Goal: Answer question/provide support: Share knowledge or assist other users

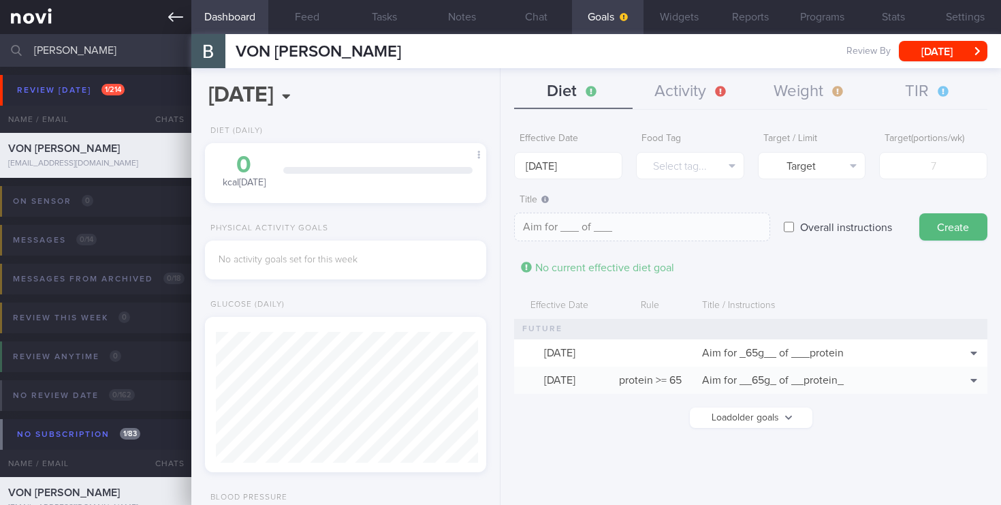
scroll to position [41, 0]
click at [0, 14] on div "Patients New Users Coaches bettina Assigned patients Assigned patients All acti…" at bounding box center [500, 252] width 1001 height 505
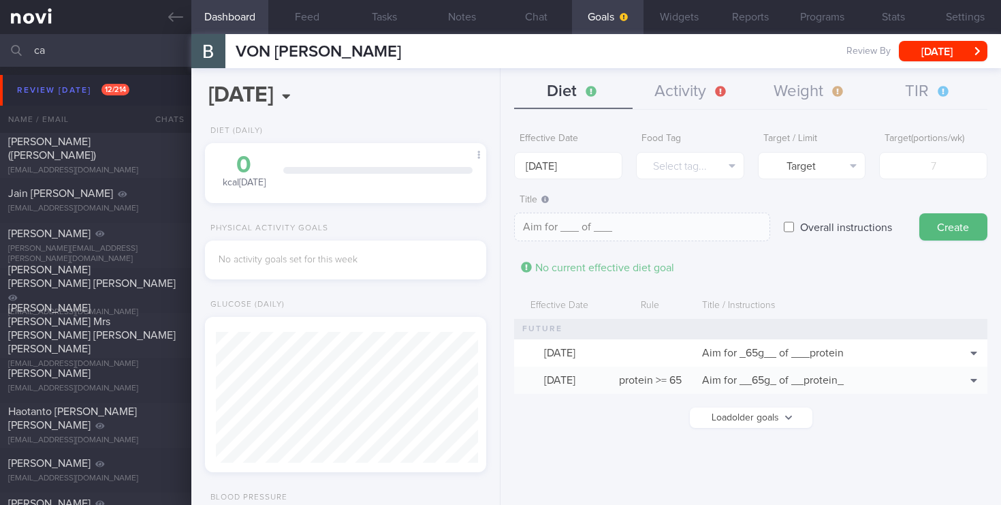
type input "ca"
drag, startPoint x: 57, startPoint y: 51, endPoint x: 0, endPoint y: 51, distance: 57.2
click at [0, 51] on input "ca" at bounding box center [500, 50] width 1001 height 33
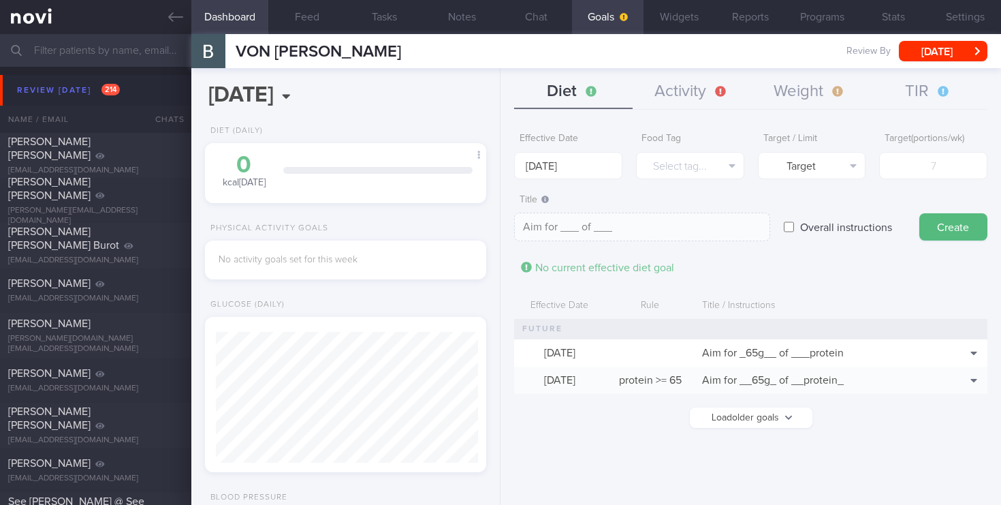
scroll to position [128, 257]
click at [85, 54] on input "text" at bounding box center [500, 50] width 1001 height 33
click at [73, 50] on input "text" at bounding box center [500, 50] width 1001 height 33
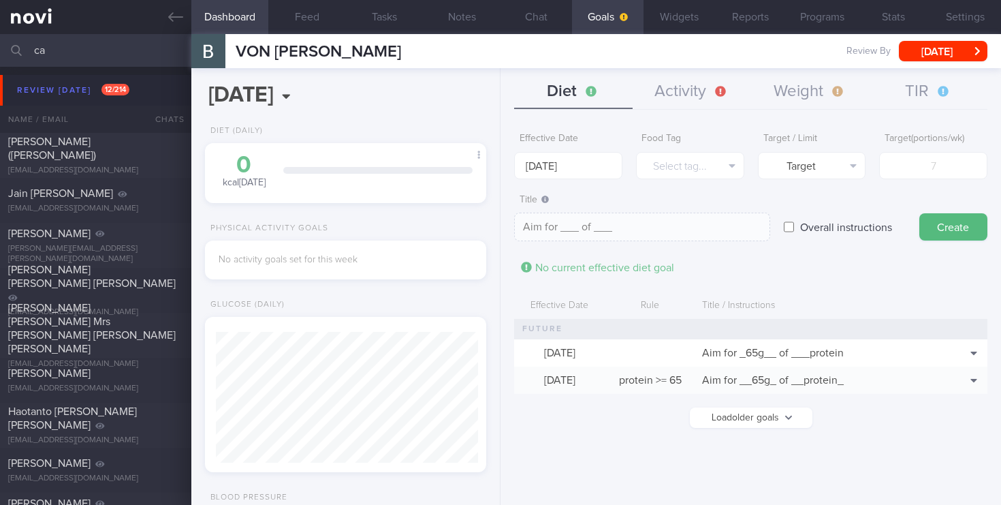
type input "c"
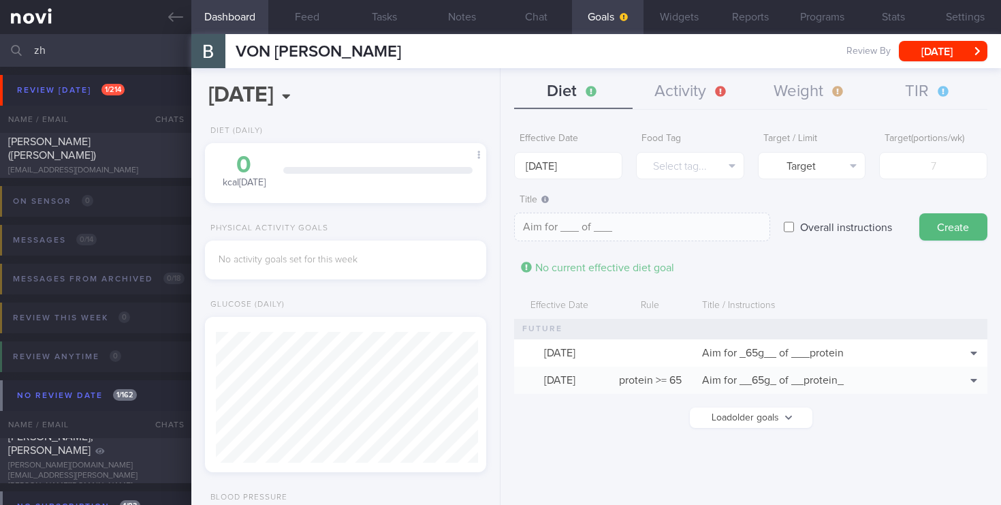
type input "z"
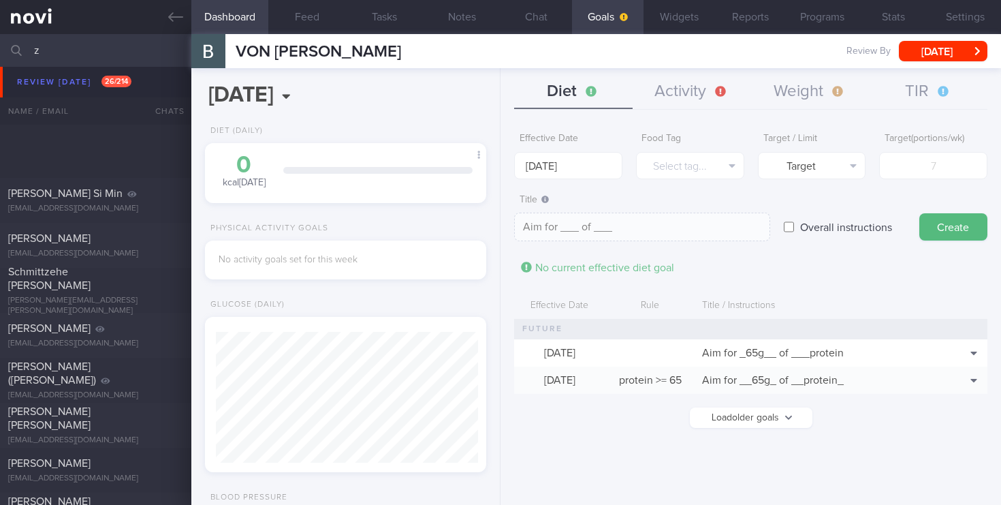
scroll to position [360, 0]
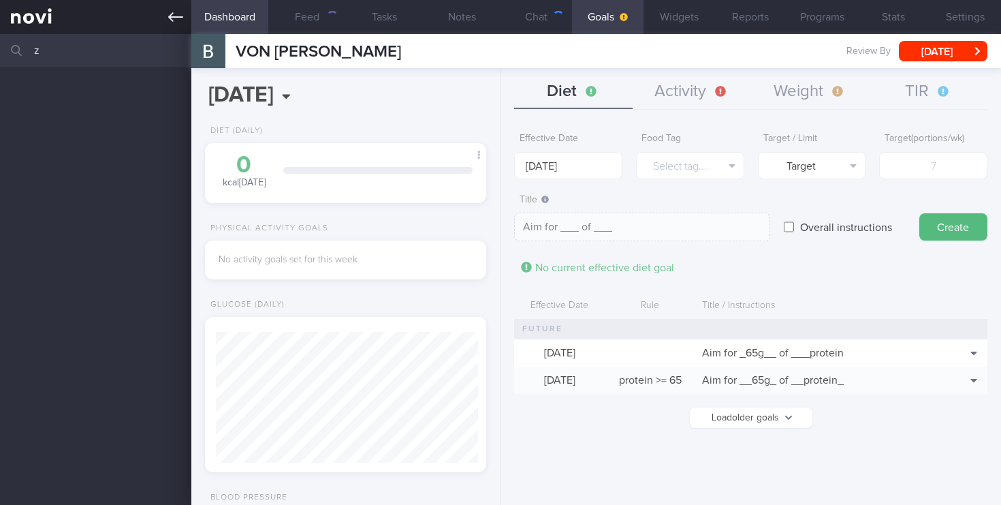
scroll to position [128, 257]
click at [76, 52] on input "z" at bounding box center [500, 50] width 1001 height 33
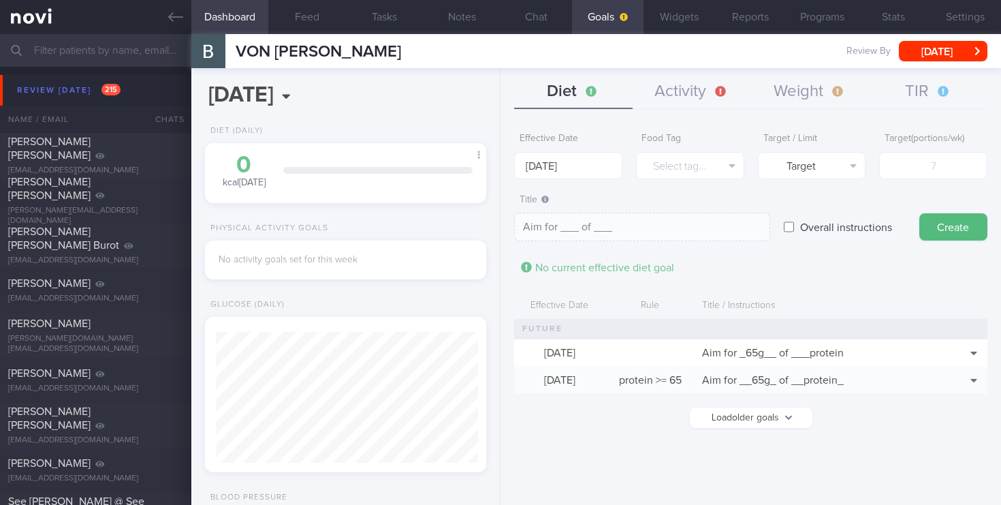
scroll to position [128, 257]
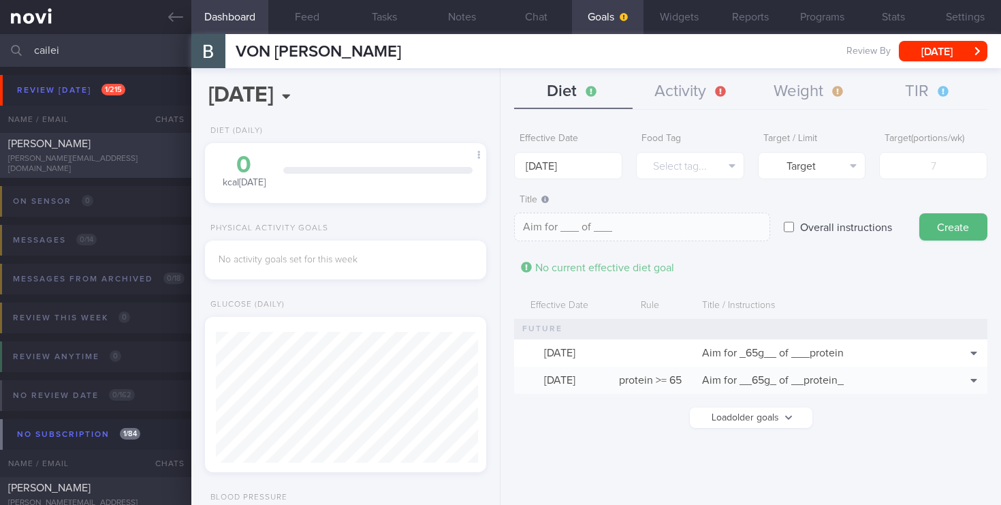
type input "cailei"
click at [63, 156] on div "CAILEI ZHANG derek@sum.vc" at bounding box center [95, 155] width 191 height 37
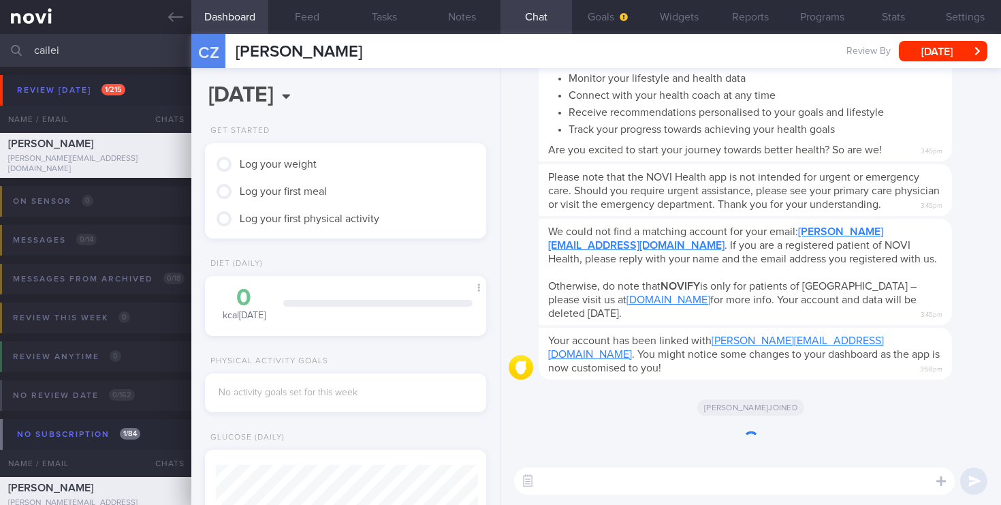
scroll to position [131, 262]
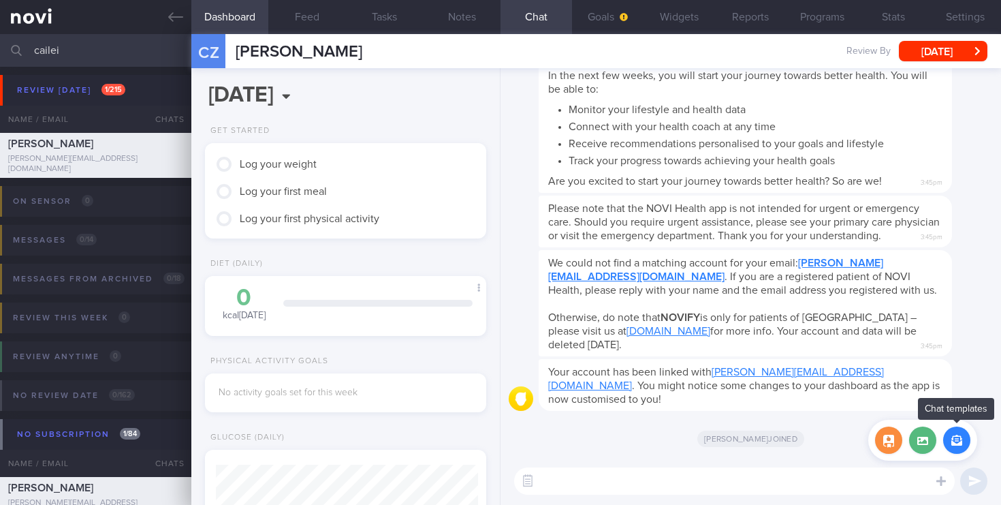
click at [954, 444] on button "button" at bounding box center [956, 439] width 27 height 27
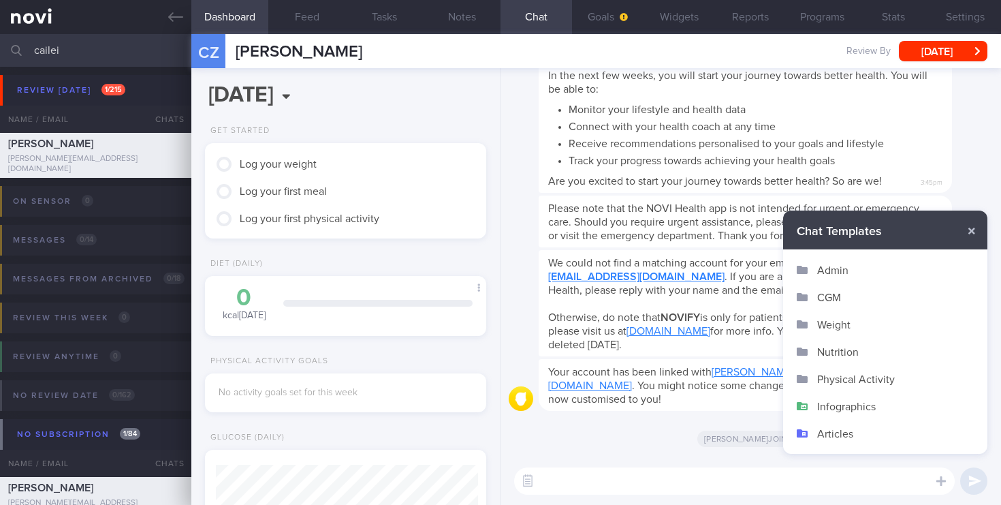
click at [836, 403] on button "Infographics" at bounding box center [885, 405] width 204 height 27
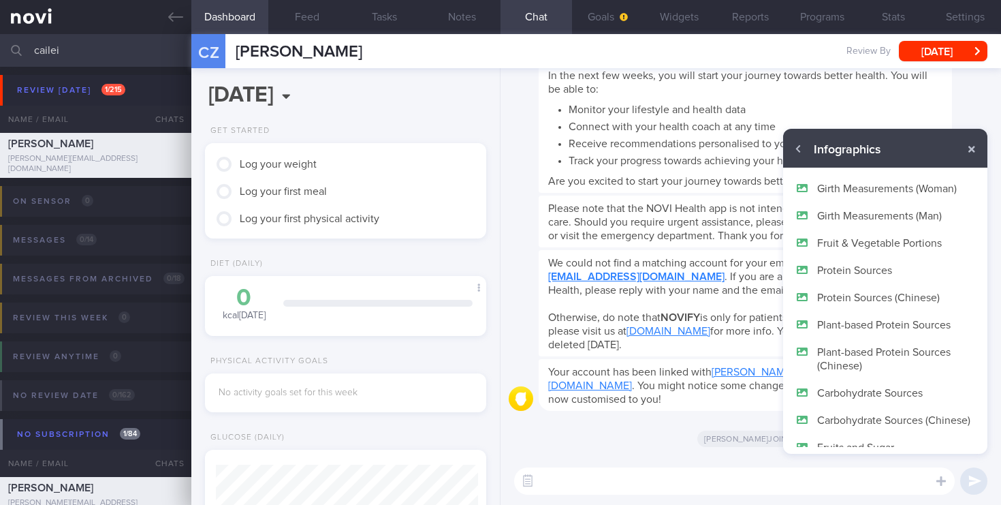
click at [858, 298] on button "Protein Sources (Chinese)" at bounding box center [885, 296] width 204 height 27
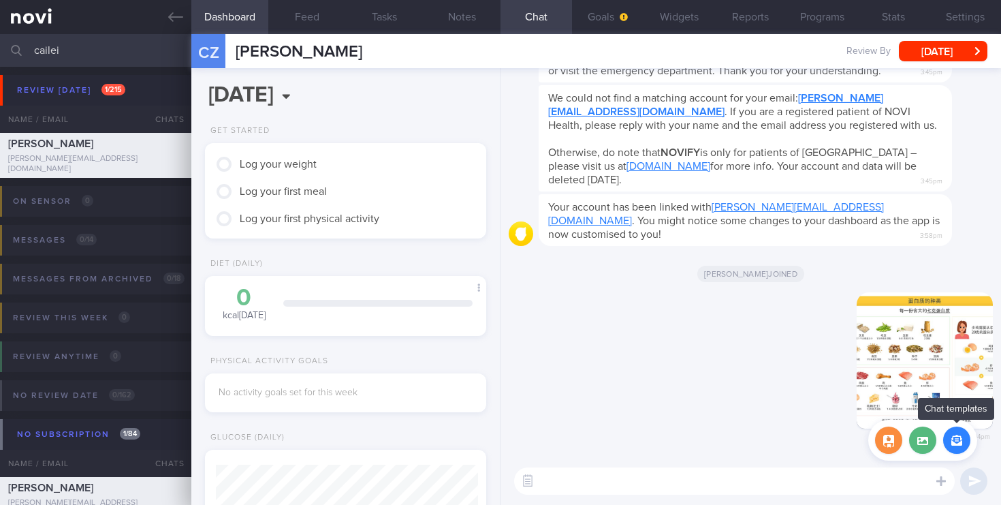
click at [956, 448] on button "button" at bounding box center [956, 439] width 27 height 27
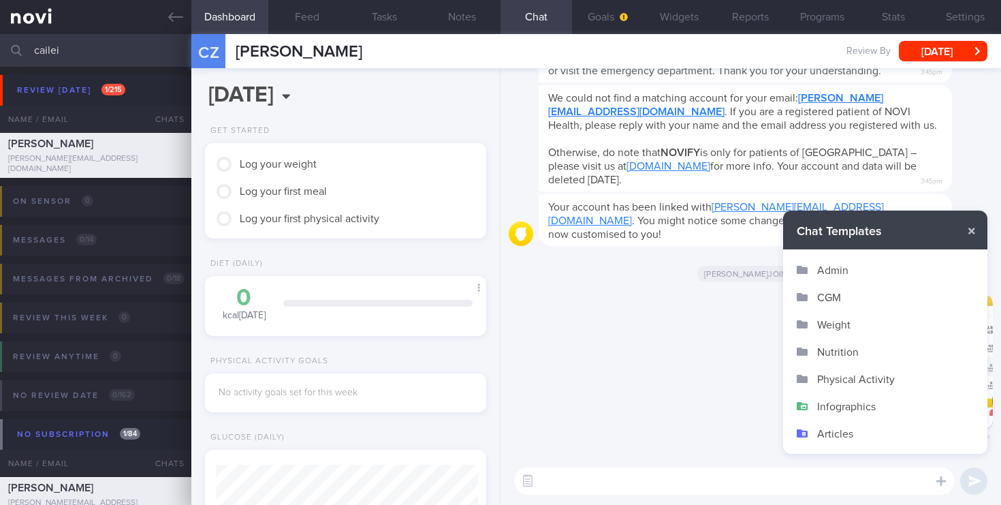
click at [849, 404] on button "Infographics" at bounding box center [885, 405] width 204 height 27
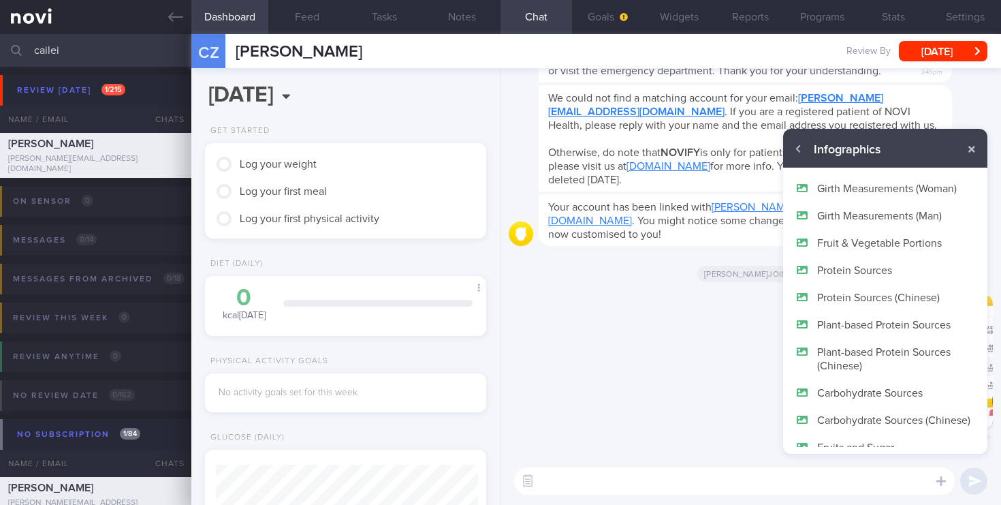
click at [836, 266] on button "Protein Sources" at bounding box center [885, 269] width 204 height 27
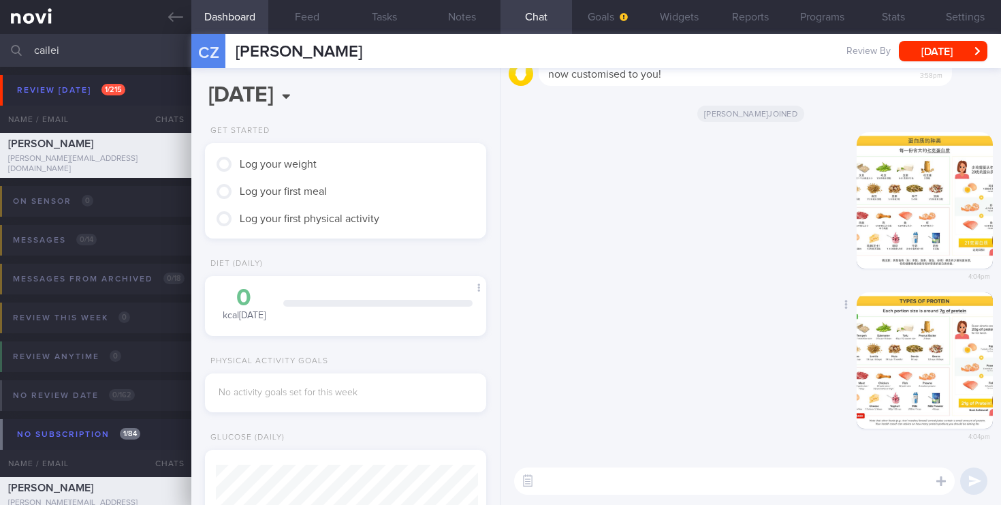
click at [958, 366] on button "button" at bounding box center [925, 360] width 136 height 136
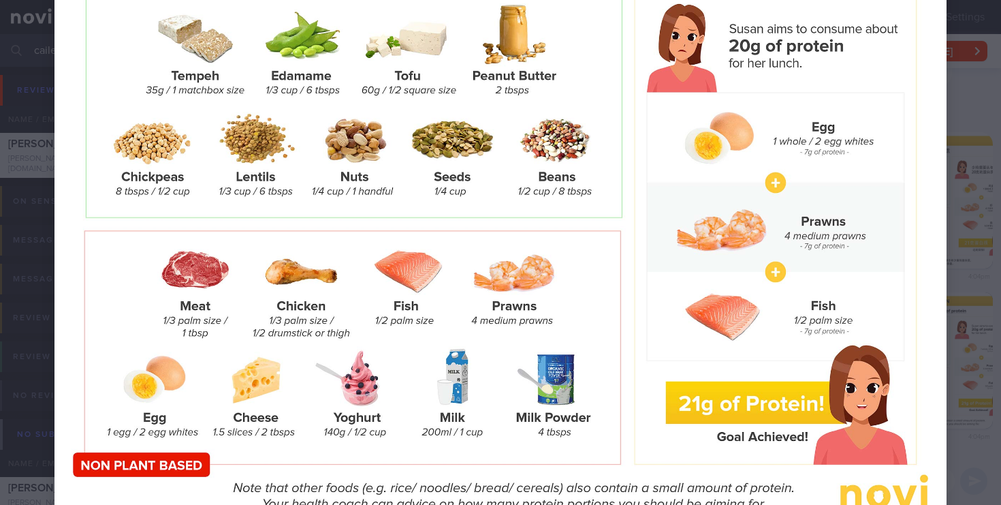
scroll to position [164, 0]
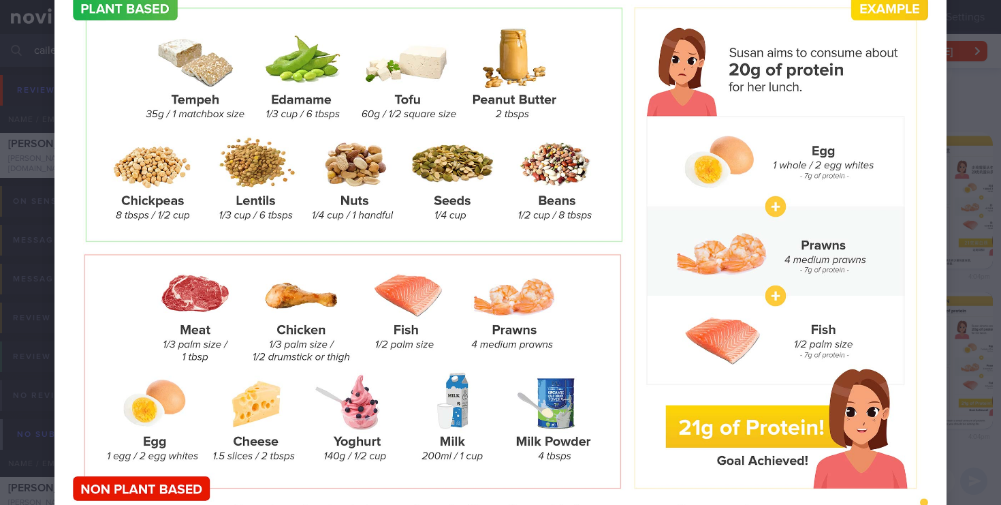
click at [980, 279] on div at bounding box center [500, 220] width 1001 height 769
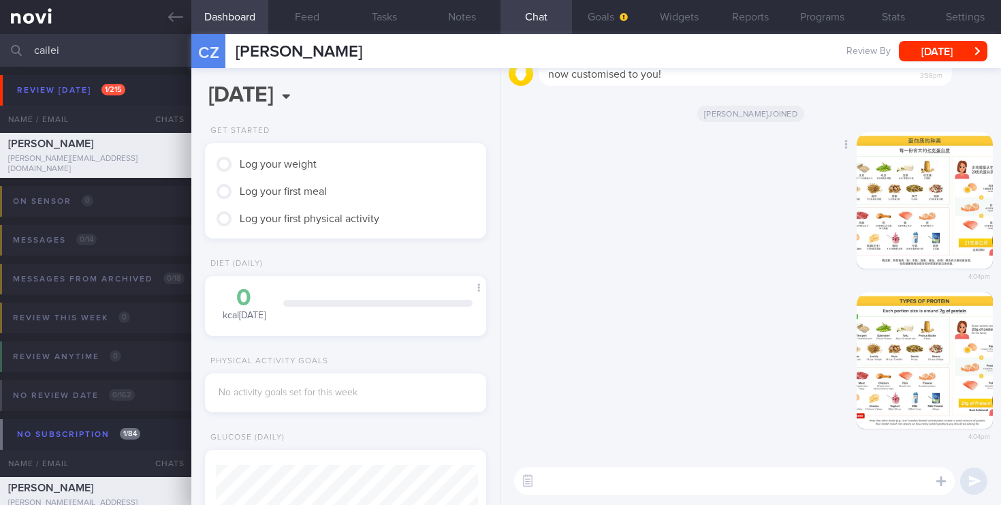
click at [923, 193] on button "button" at bounding box center [925, 200] width 136 height 136
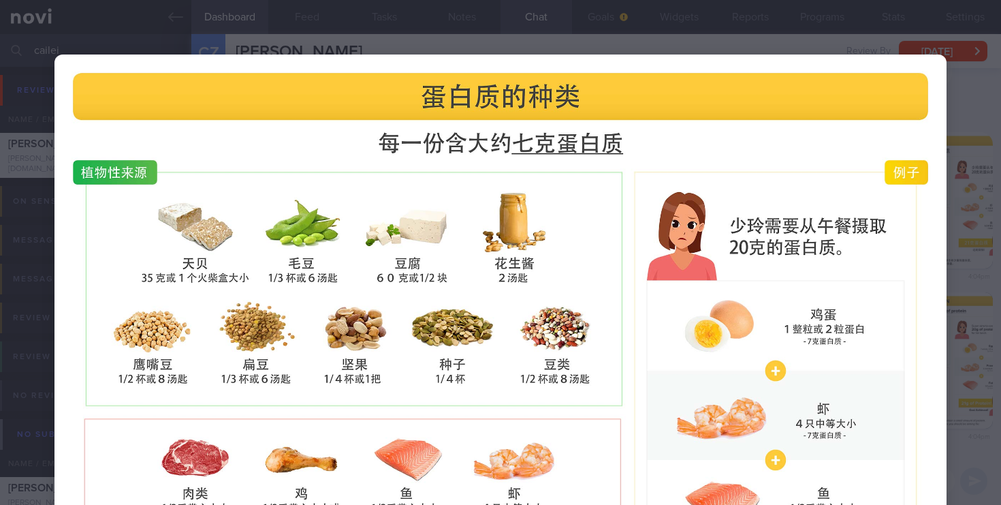
click at [972, 242] on div at bounding box center [500, 384] width 1001 height 769
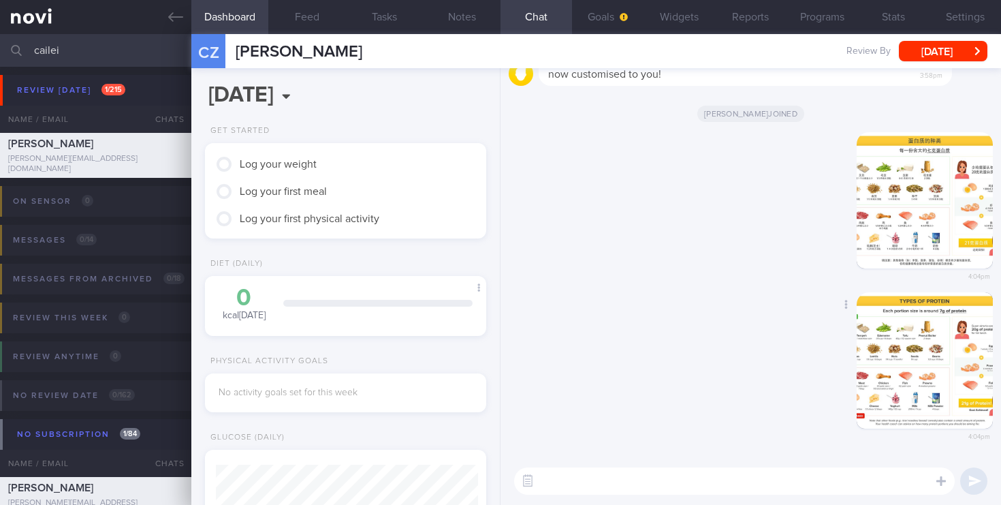
click at [952, 326] on button "button" at bounding box center [925, 360] width 136 height 136
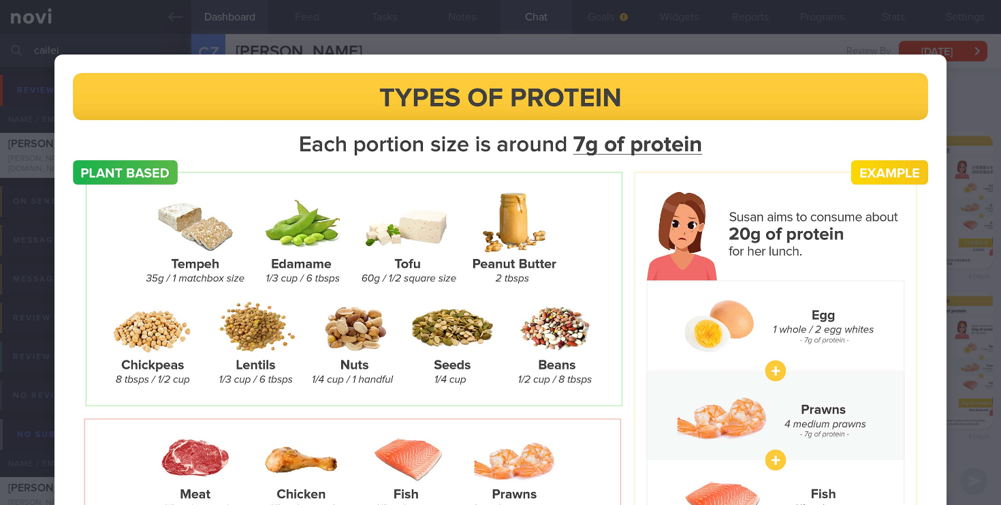
click at [723, 19] on div at bounding box center [500, 384] width 1001 height 769
